Goal: Transaction & Acquisition: Purchase product/service

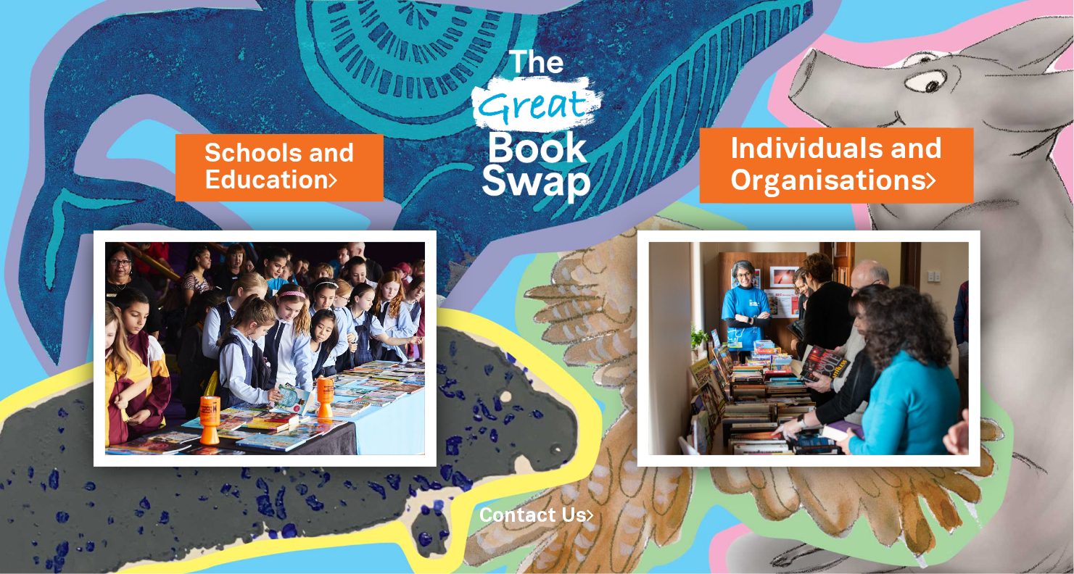
click at [778, 191] on link "Individuals and Organisations" at bounding box center [836, 166] width 213 height 70
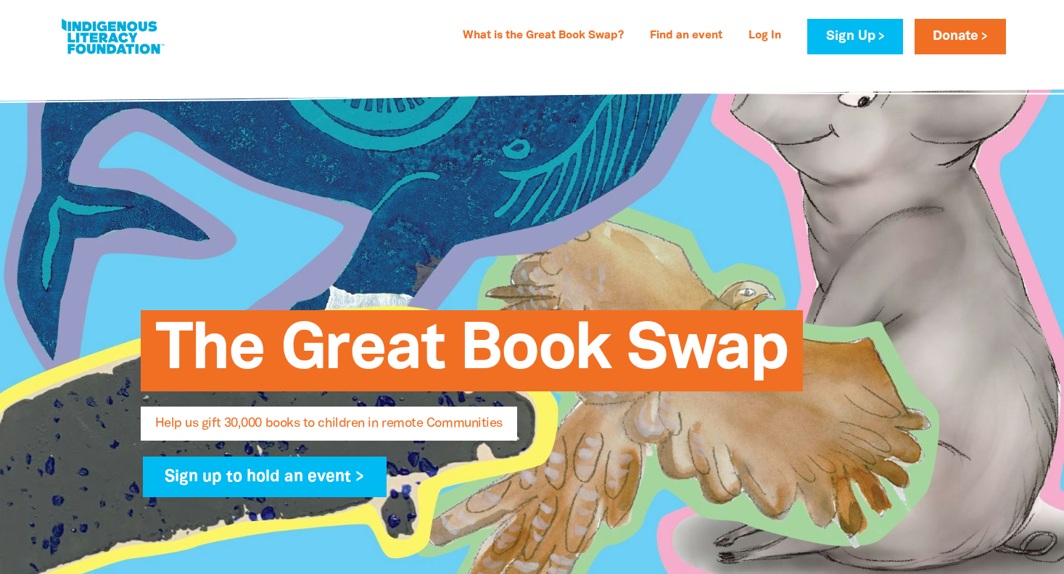
select select "AU"
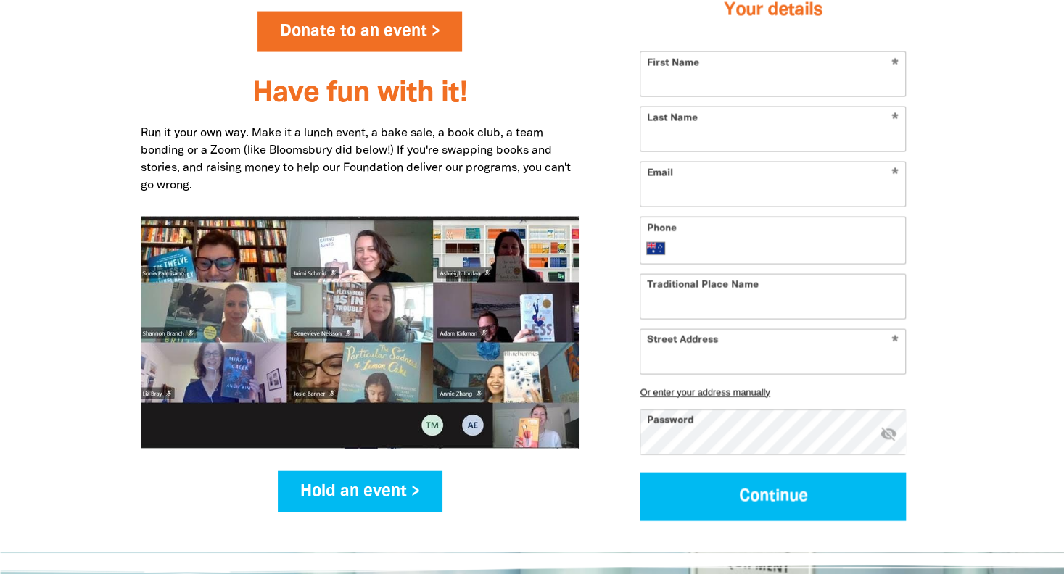
scroll to position [1789, 0]
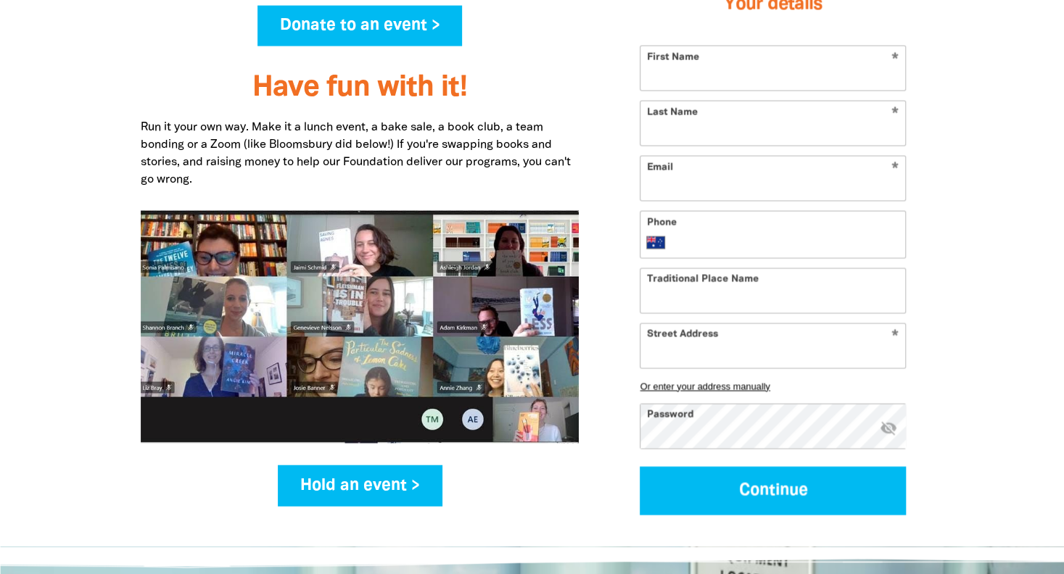
click at [387, 20] on link "Donate to an event >" at bounding box center [359, 26] width 205 height 41
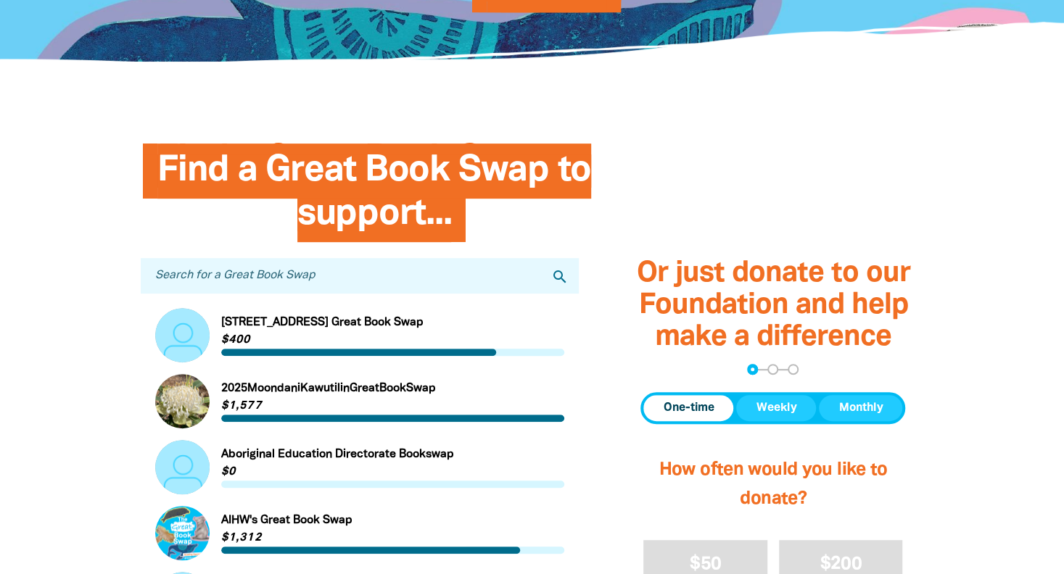
scroll to position [296, 0]
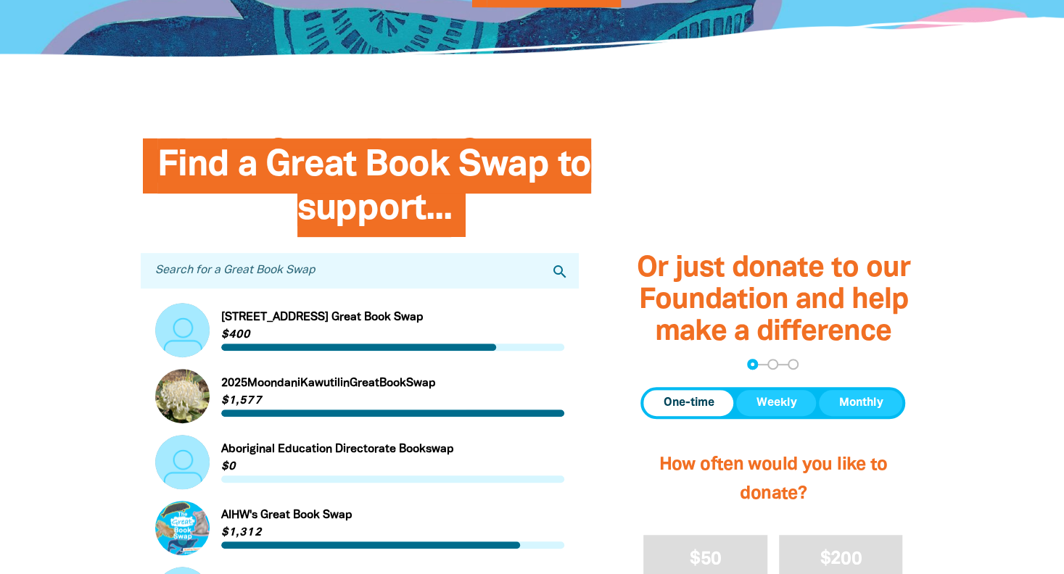
click at [426, 271] on input "Search for a Great Book Swap" at bounding box center [360, 271] width 439 height 36
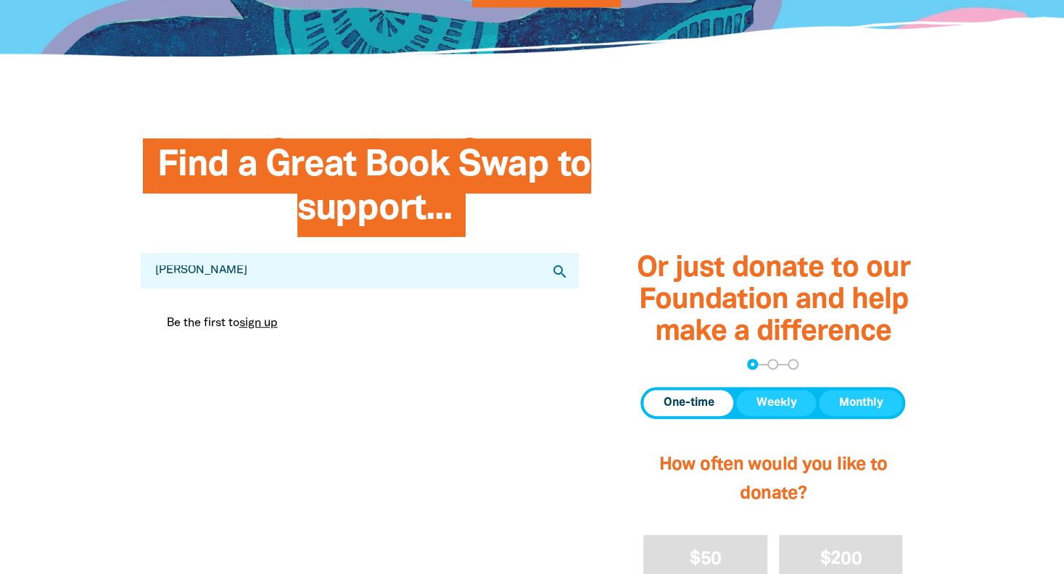
click at [553, 271] on icon "search" at bounding box center [559, 271] width 17 height 17
drag, startPoint x: 299, startPoint y: 271, endPoint x: 79, endPoint y: 271, distance: 219.8
click at [79, 271] on section "Find a Great Book Swap to support... Search for a Great Book Swap [PERSON_NAME]…" at bounding box center [532, 517] width 1064 height 804
type input "mitcham"
click at [559, 272] on icon "search" at bounding box center [559, 271] width 17 height 17
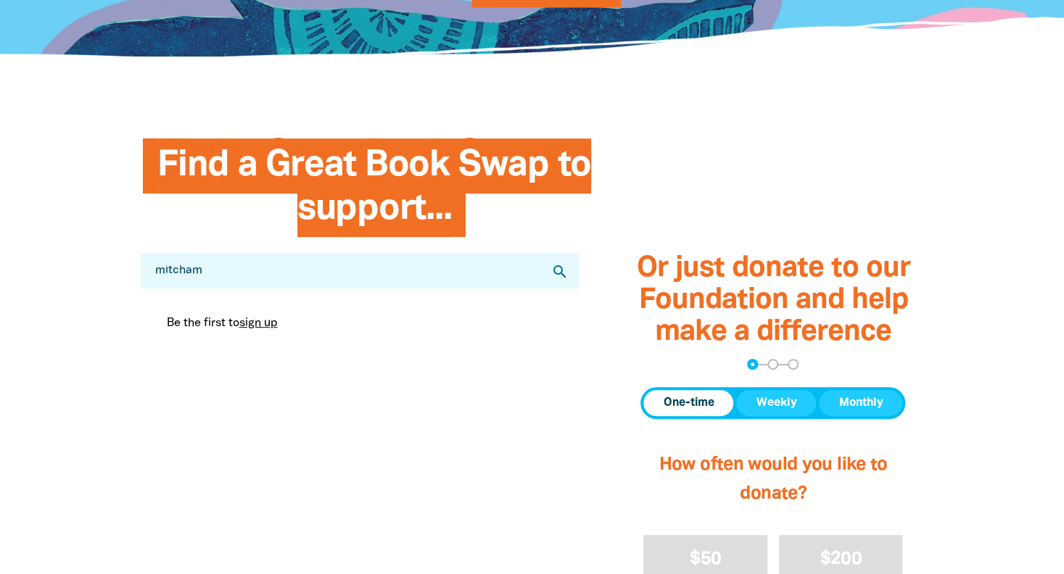
select select "AU"
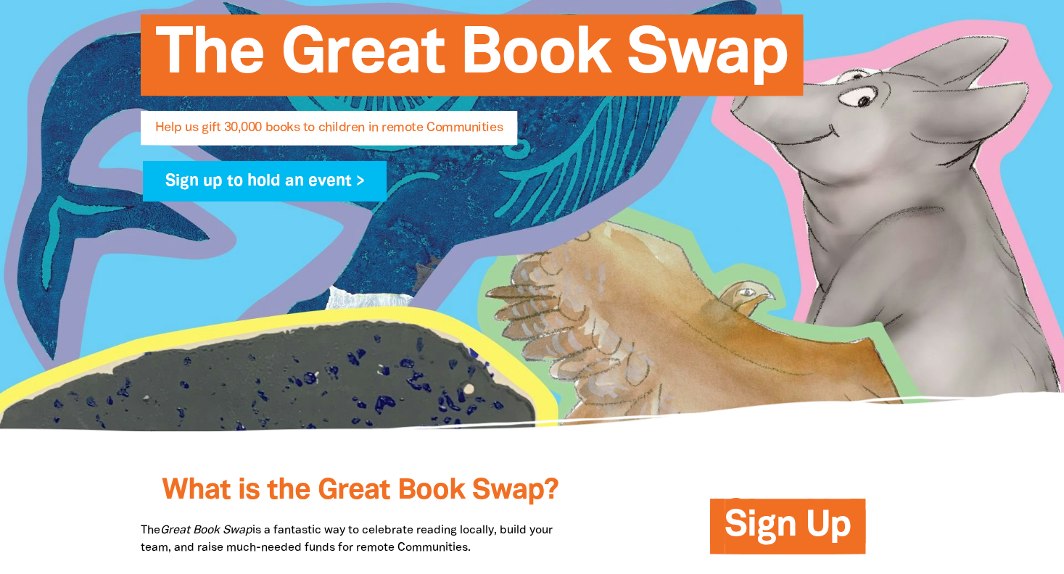
scroll to position [1789, 0]
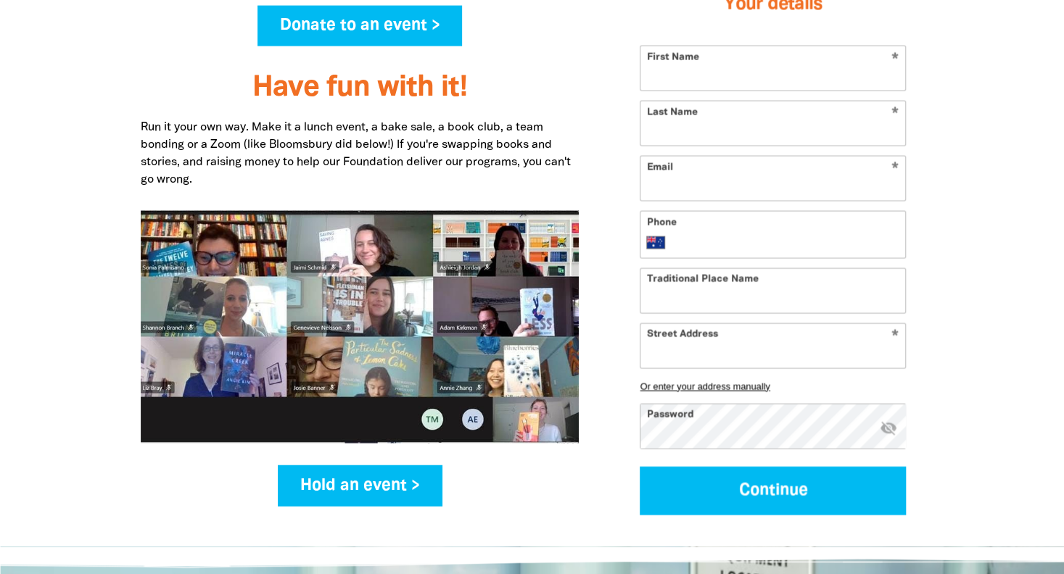
click at [402, 28] on link "Donate to an event >" at bounding box center [359, 26] width 205 height 41
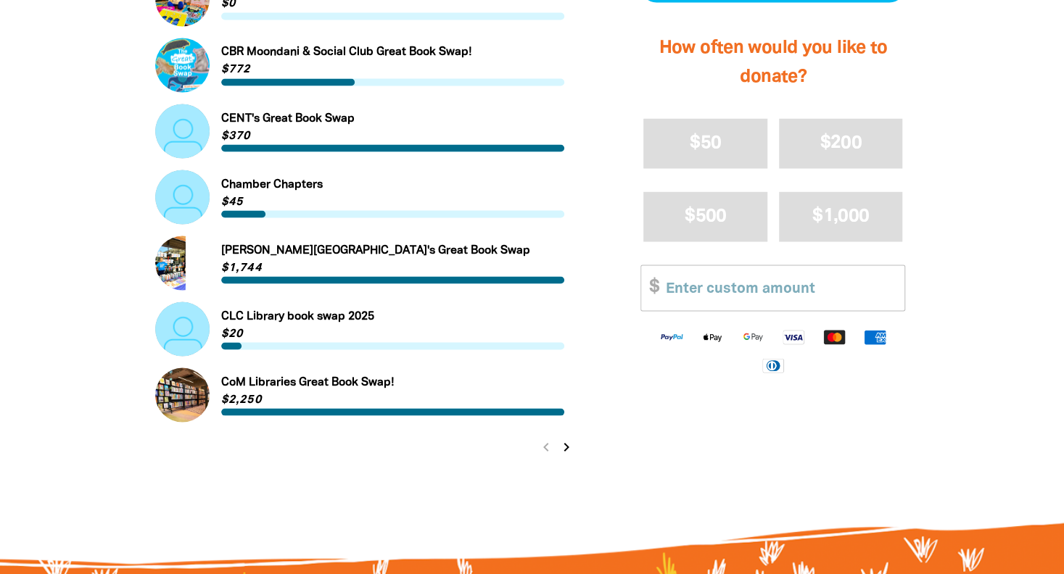
scroll to position [1504, 0]
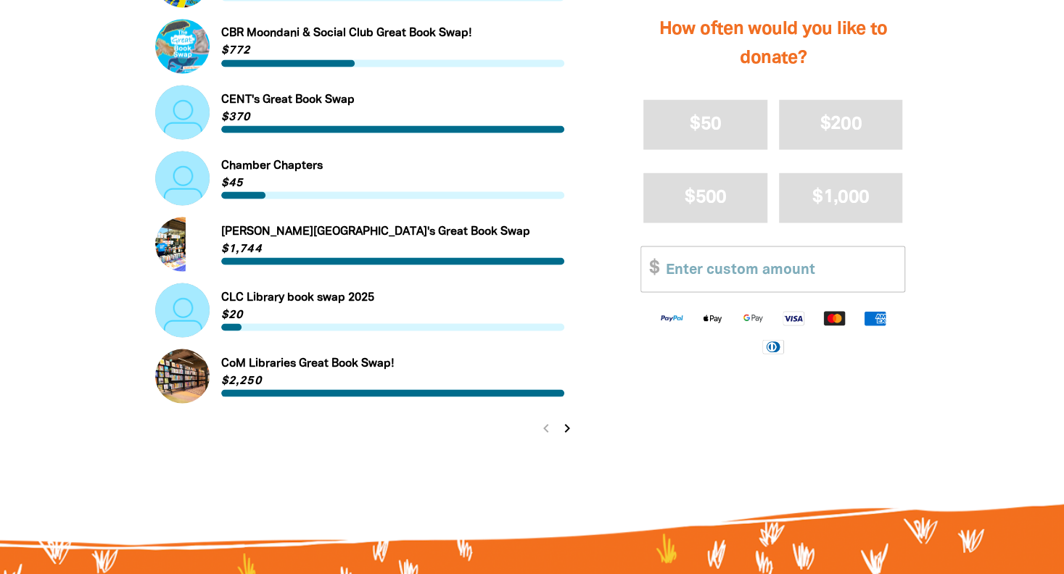
click at [567, 429] on icon "chevron_right" at bounding box center [566, 427] width 17 height 17
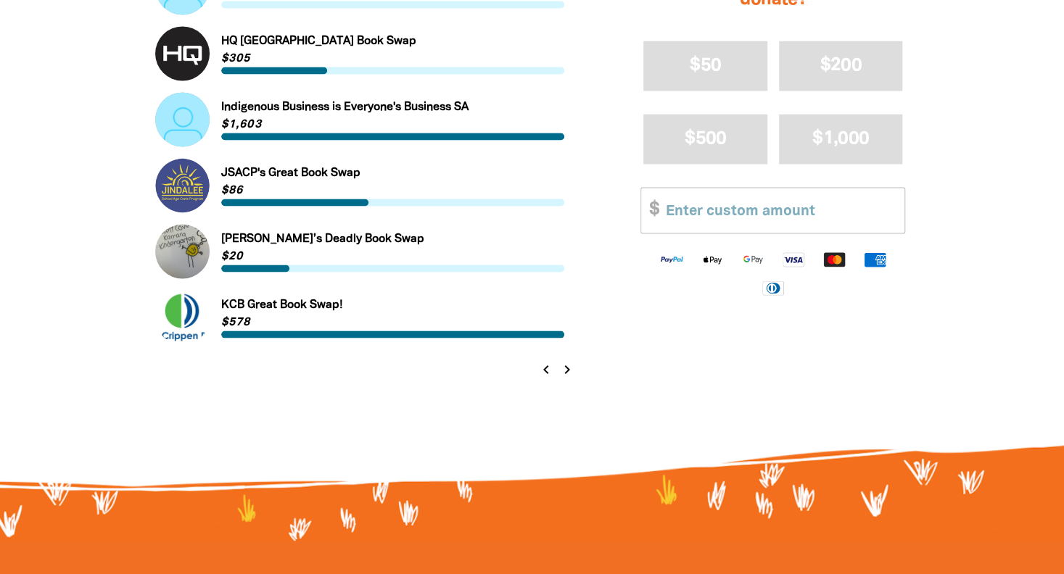
scroll to position [1569, 0]
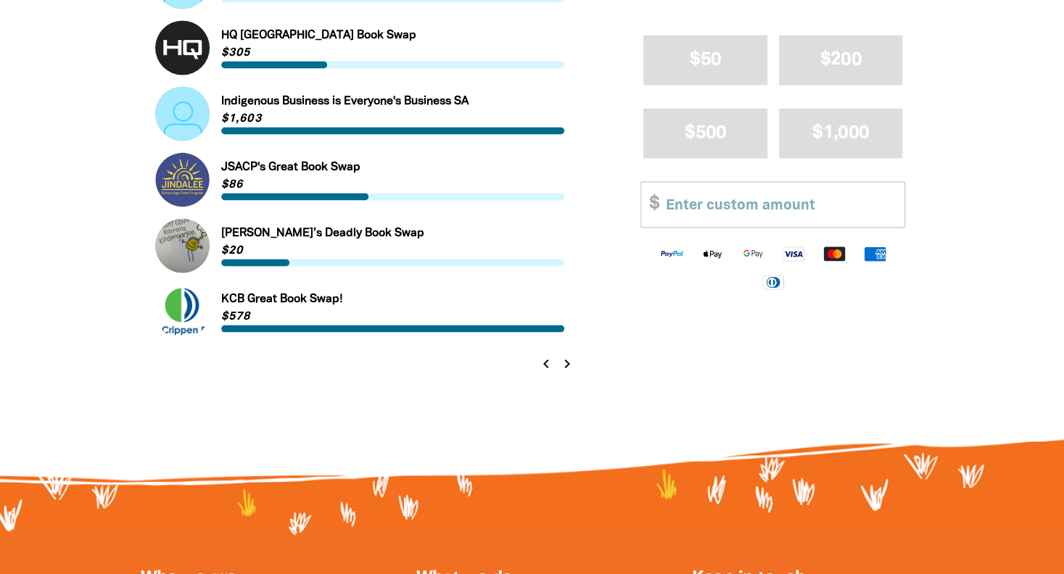
click at [566, 361] on icon "chevron_right" at bounding box center [566, 363] width 17 height 17
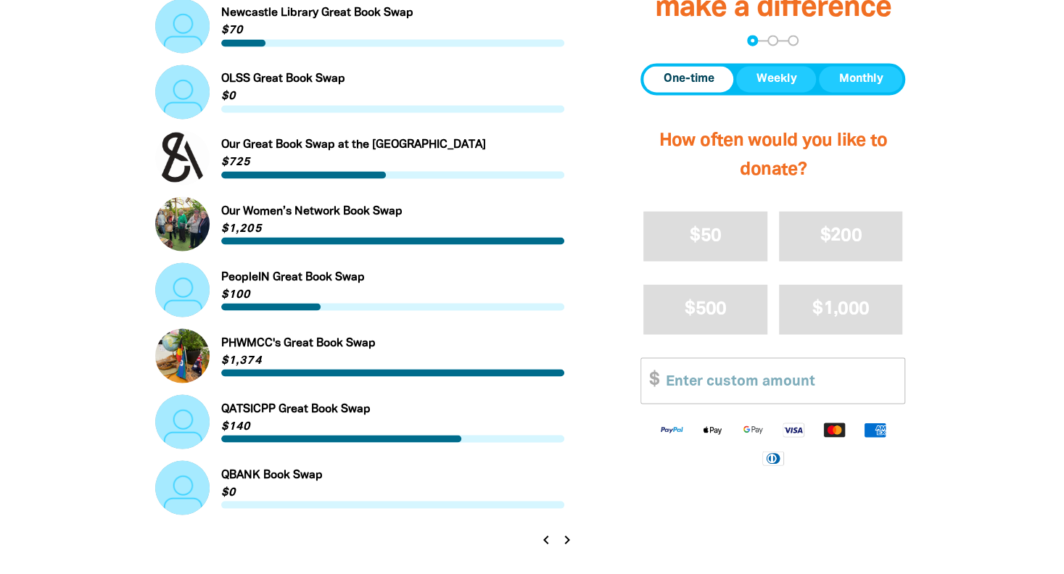
scroll to position [1411, 0]
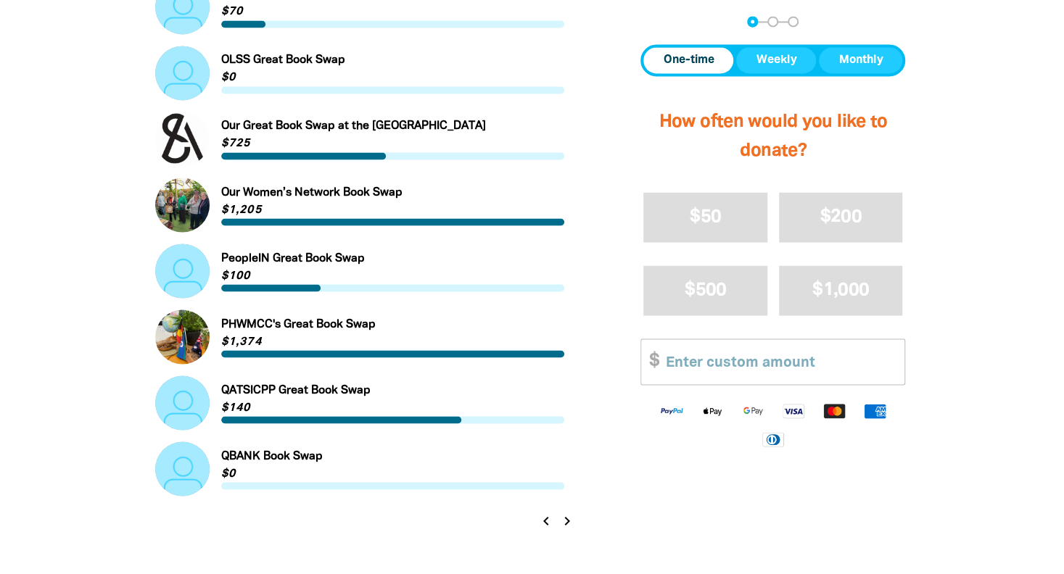
click at [569, 520] on icon "chevron_right" at bounding box center [566, 520] width 17 height 17
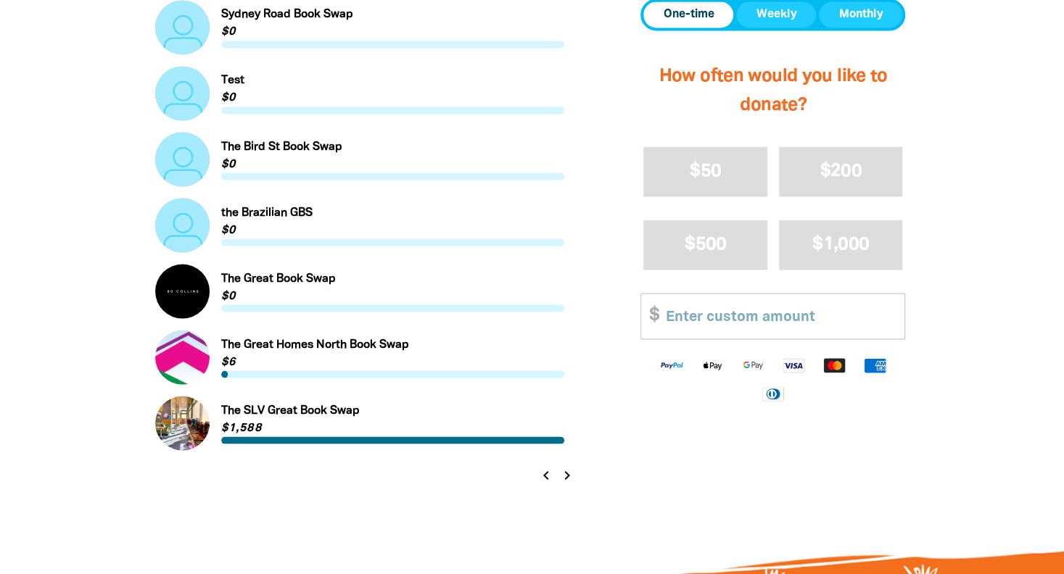
scroll to position [1489, 0]
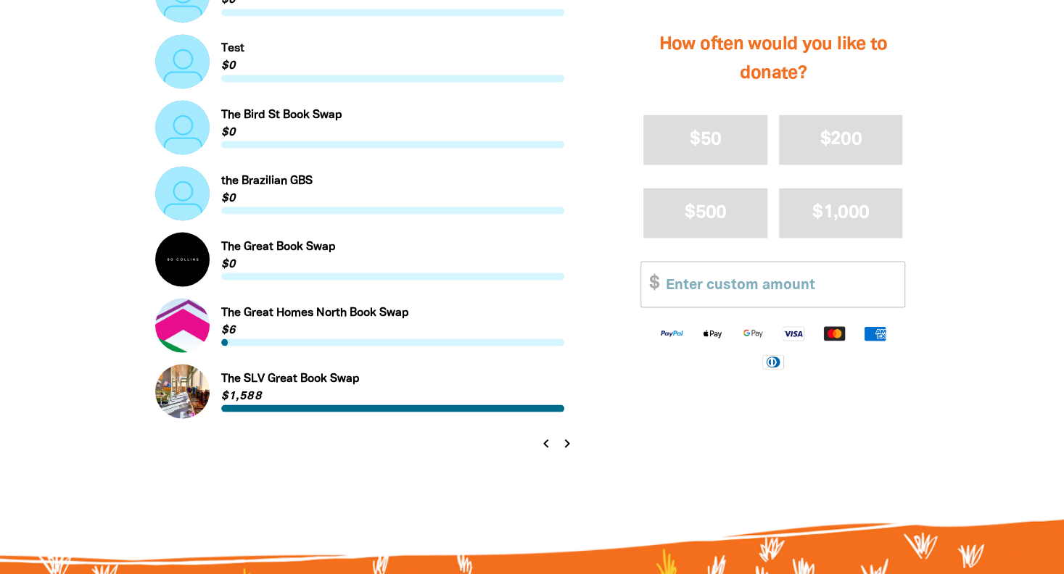
click at [568, 443] on icon "chevron_right" at bounding box center [566, 442] width 17 height 17
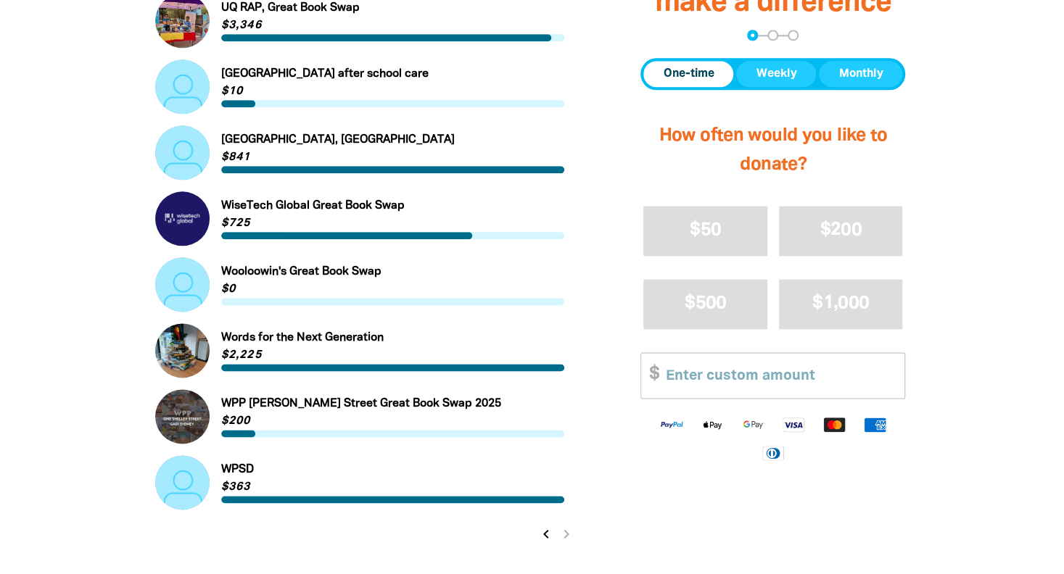
scroll to position [938, 0]
